Goal: Task Accomplishment & Management: Complete application form

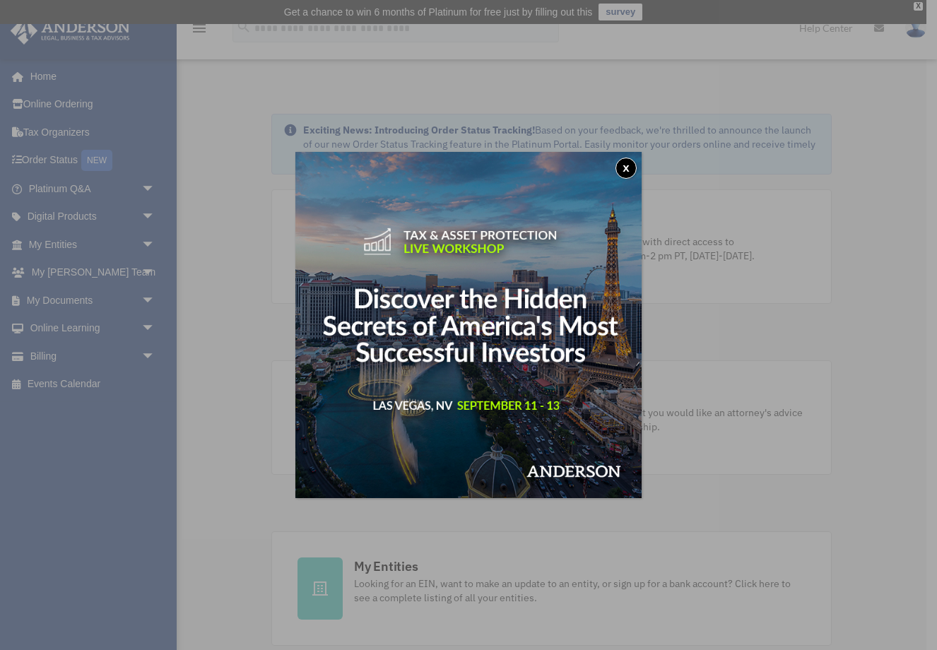
click at [624, 168] on button "x" at bounding box center [626, 168] width 21 height 21
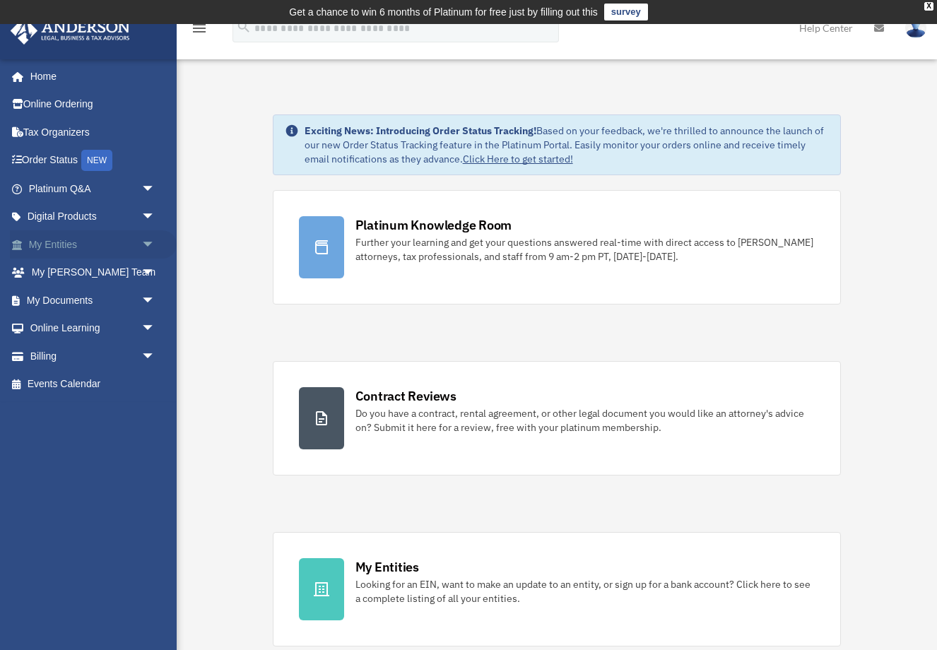
click at [48, 245] on link "My Entities arrow_drop_down" at bounding box center [93, 244] width 167 height 28
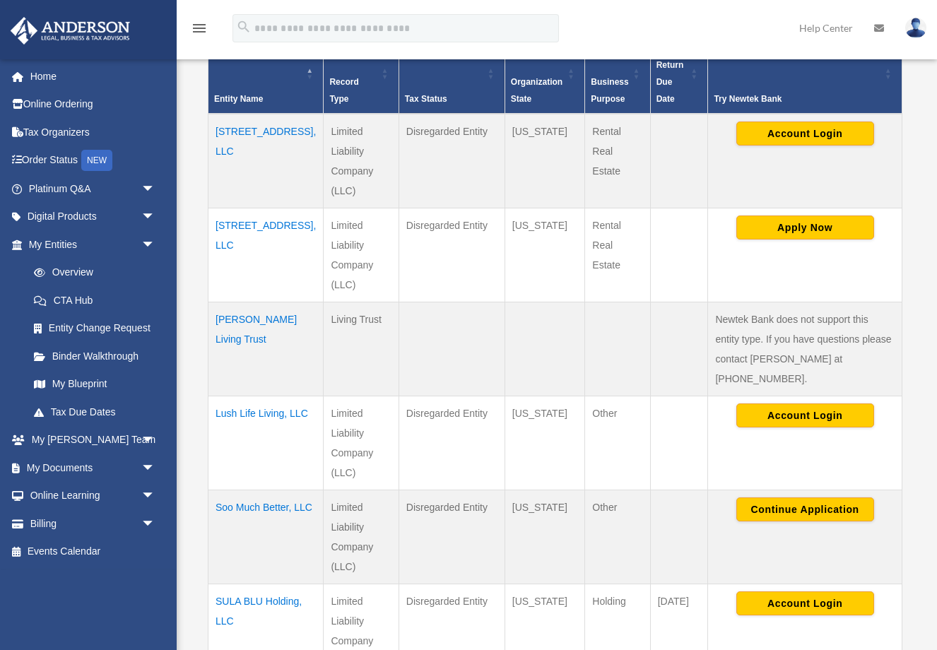
scroll to position [348, 0]
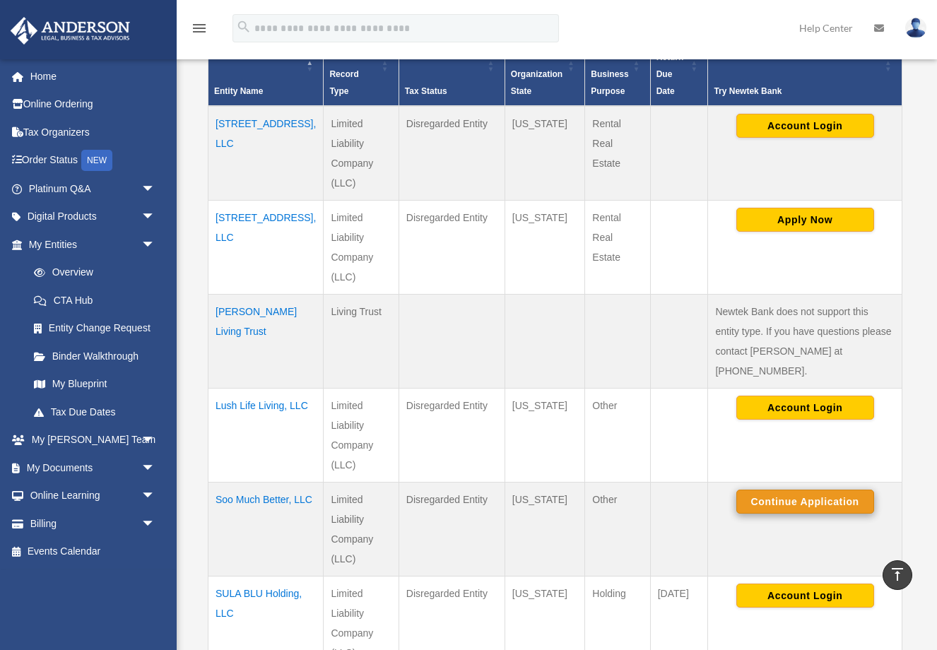
click at [787, 490] on button "Continue Application" at bounding box center [806, 502] width 138 height 24
click at [785, 490] on button "Continue Application" at bounding box center [806, 502] width 138 height 24
click at [768, 490] on button "Continue Application" at bounding box center [806, 502] width 138 height 24
click at [229, 483] on td "Soo Much Better, LLC" at bounding box center [266, 530] width 115 height 94
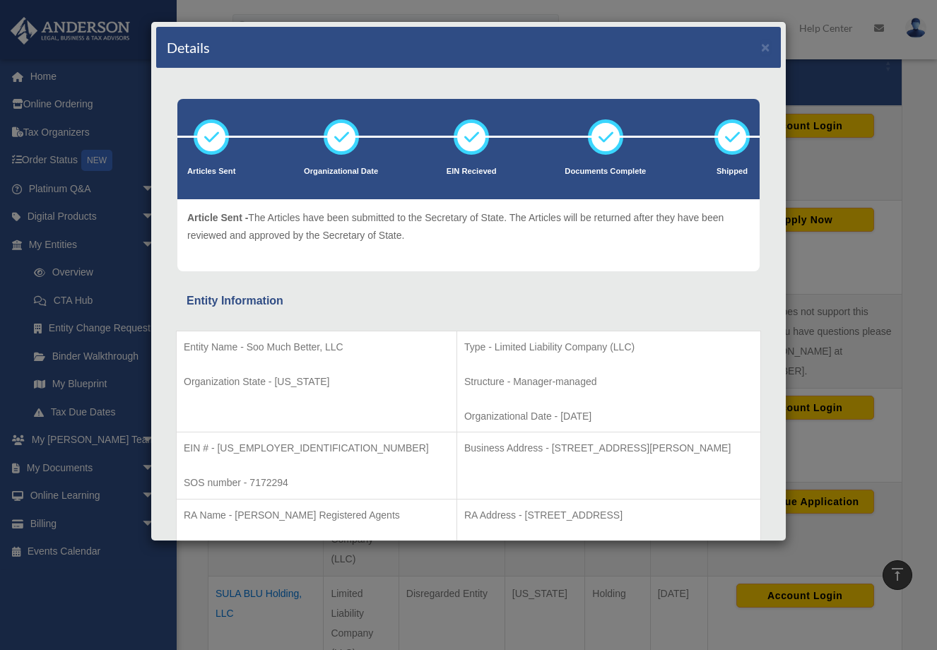
click at [913, 376] on div "Details × Articles Sent Organizational Date" at bounding box center [468, 325] width 937 height 650
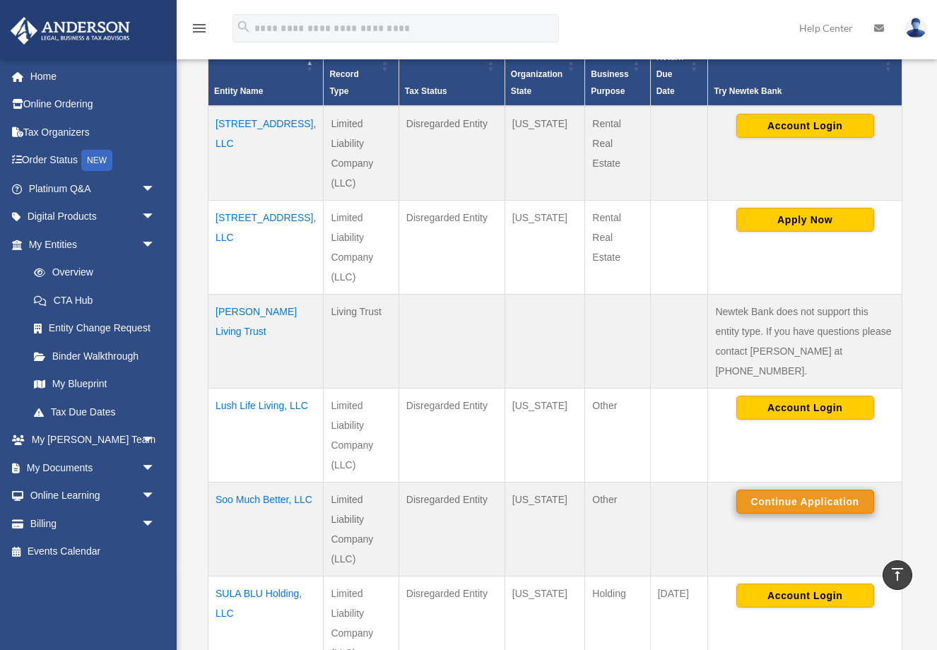
click at [763, 490] on button "Continue Application" at bounding box center [806, 502] width 138 height 24
click at [770, 490] on button "Continue Application" at bounding box center [806, 502] width 138 height 24
click at [757, 490] on button "Continue Application" at bounding box center [806, 502] width 138 height 24
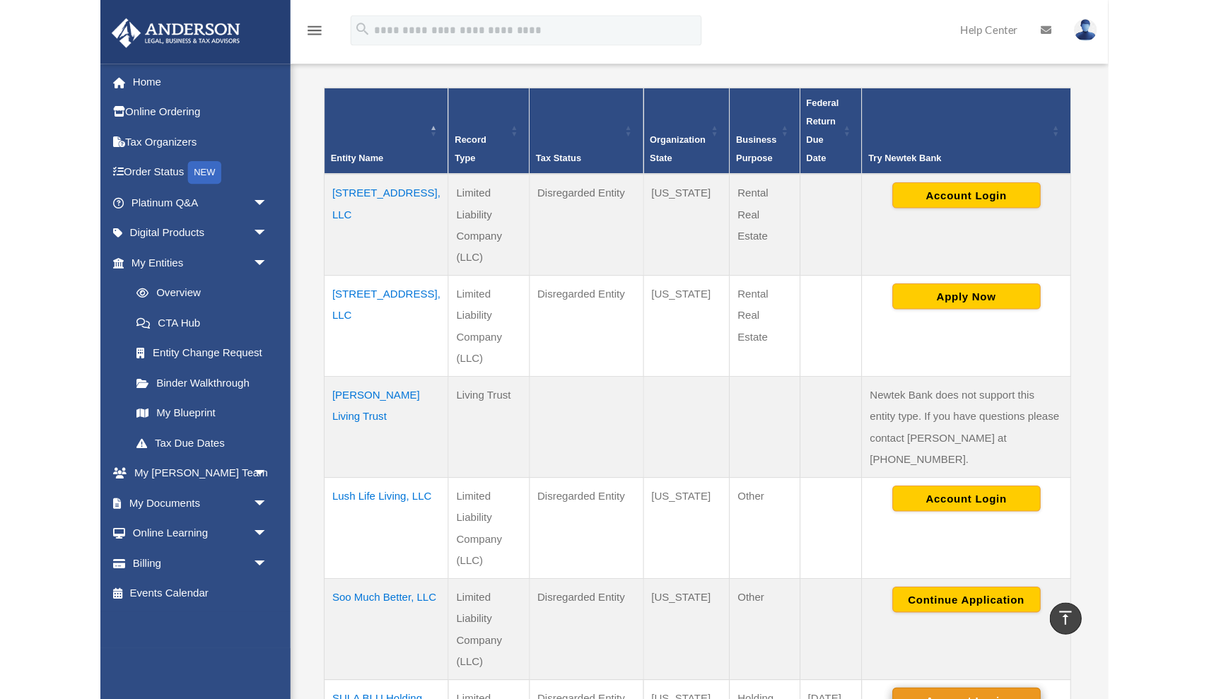
scroll to position [290, 0]
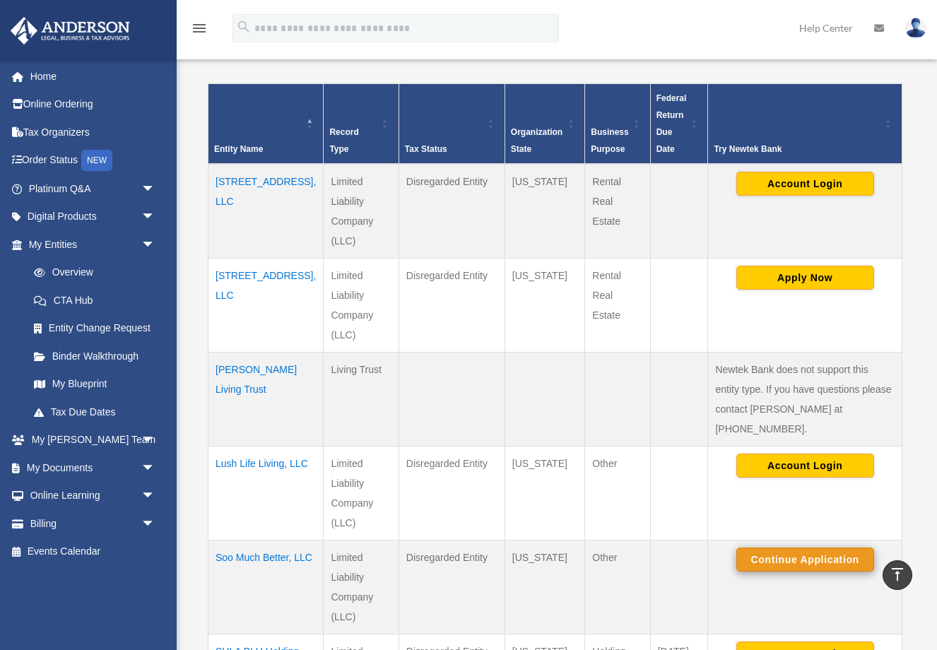
click at [798, 548] on button "Continue Application" at bounding box center [806, 560] width 138 height 24
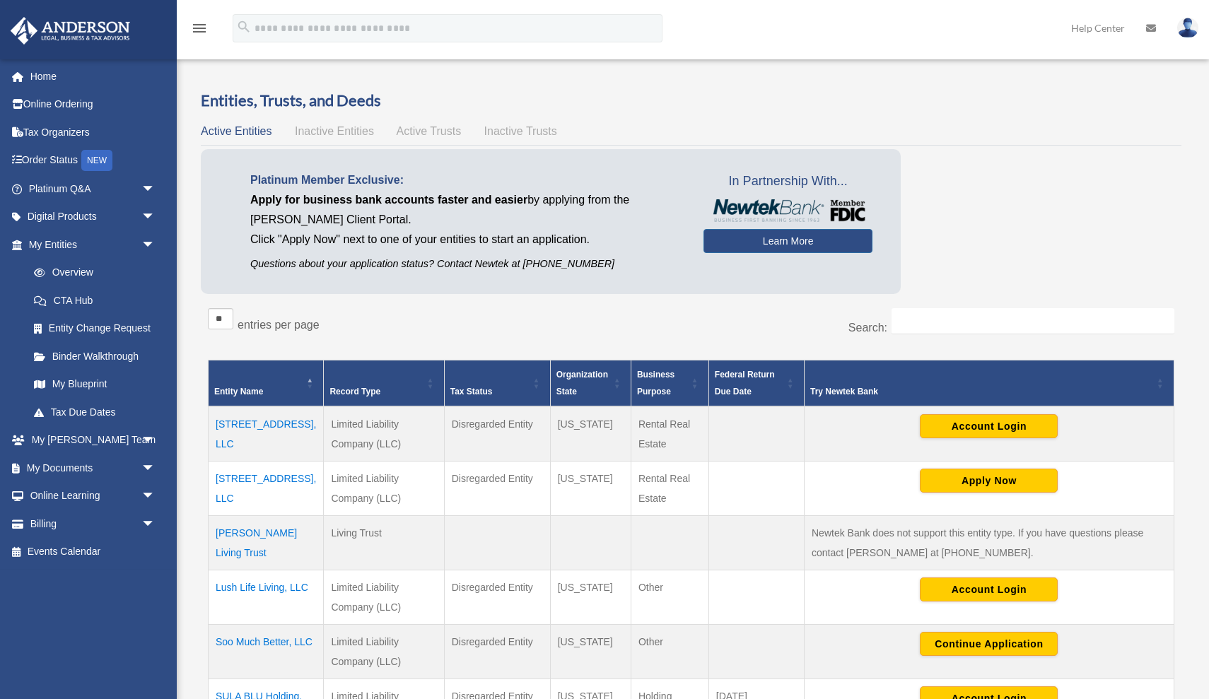
scroll to position [290, 0]
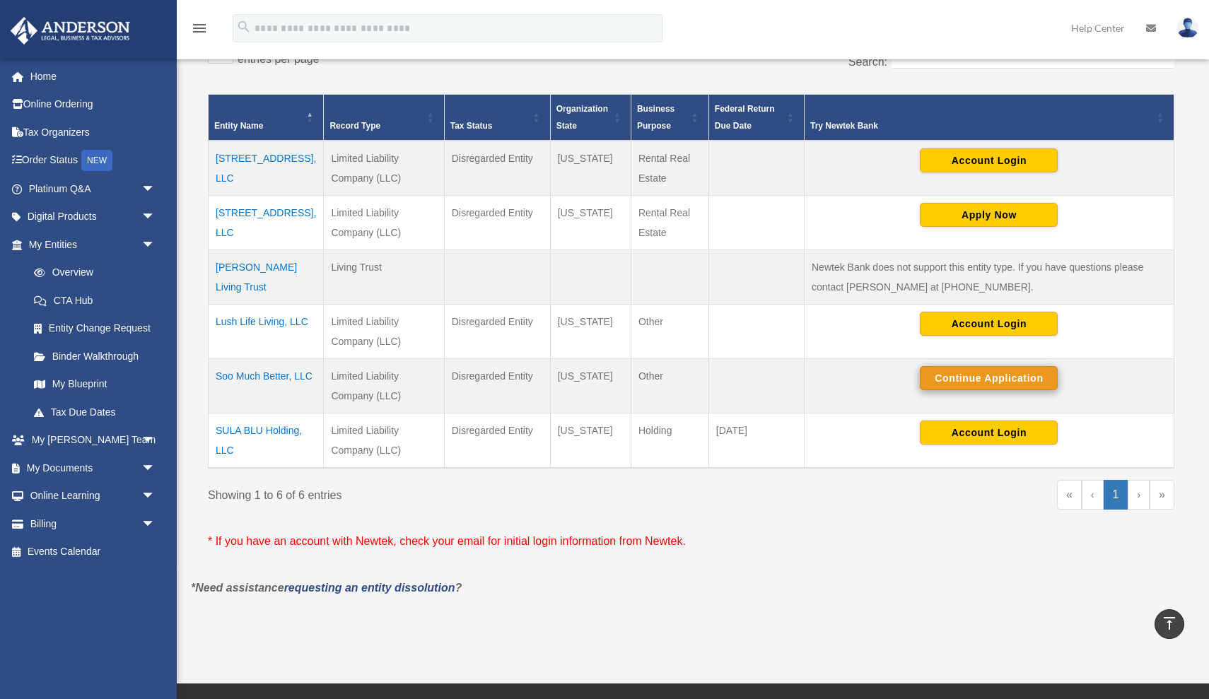
click at [980, 380] on button "Continue Application" at bounding box center [989, 378] width 138 height 24
